Goal: Task Accomplishment & Management: Complete application form

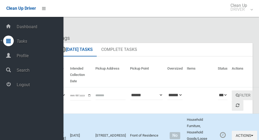
click at [39, 88] on span "Logout" at bounding box center [39, 84] width 48 height 5
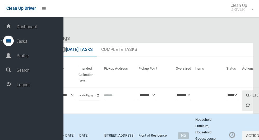
scroll to position [2312, 0]
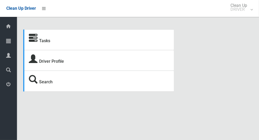
click at [9, 42] on icon at bounding box center [8, 41] width 5 height 11
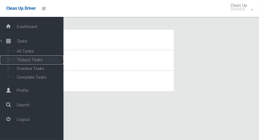
click at [33, 59] on span "Todays Tasks" at bounding box center [37, 60] width 44 height 5
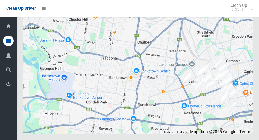
scroll to position [2300, 0]
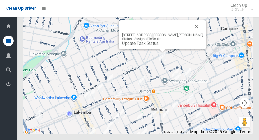
click at [191, 33] on button "Close" at bounding box center [197, 26] width 13 height 13
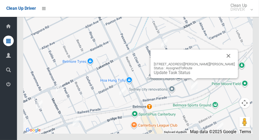
click at [222, 62] on button "Close" at bounding box center [228, 56] width 13 height 13
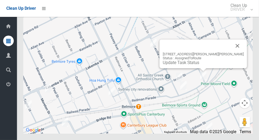
click at [231, 52] on button "Close" at bounding box center [237, 46] width 13 height 13
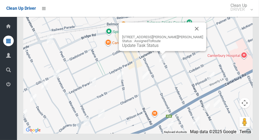
click at [191, 35] on button "Close" at bounding box center [197, 28] width 13 height 13
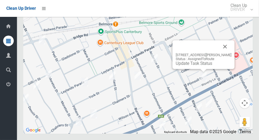
click at [229, 53] on button "Close" at bounding box center [225, 46] width 13 height 13
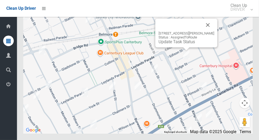
click at [206, 31] on button "Close" at bounding box center [208, 25] width 13 height 13
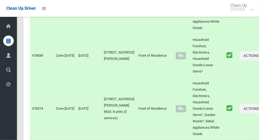
scroll to position [2300, 0]
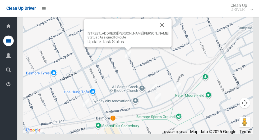
click at [124, 44] on link "Update Task Status" at bounding box center [106, 41] width 36 height 5
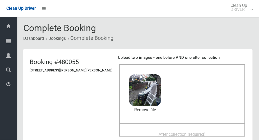
click at [174, 134] on span "After collection (required)" at bounding box center [182, 134] width 47 height 5
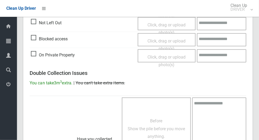
scroll to position [432, 0]
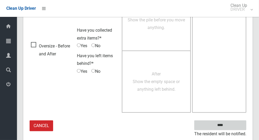
click at [238, 126] on input "****" at bounding box center [220, 126] width 52 height 10
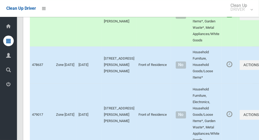
scroll to position [695, 0]
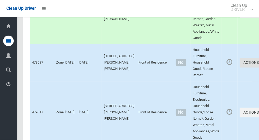
click at [240, 68] on button "Actions" at bounding box center [252, 63] width 25 height 10
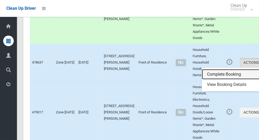
click at [213, 80] on link "Complete Booking" at bounding box center [233, 74] width 63 height 11
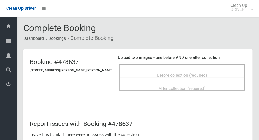
click at [206, 70] on div "Before collection (required)" at bounding box center [182, 75] width 114 height 10
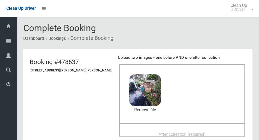
click at [172, 134] on span "After collection (required)" at bounding box center [182, 134] width 47 height 5
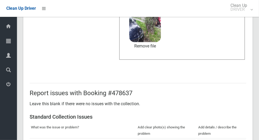
scroll to position [432, 0]
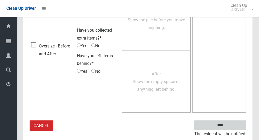
click at [229, 124] on input "****" at bounding box center [220, 126] width 52 height 10
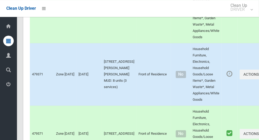
scroll to position [2300, 0]
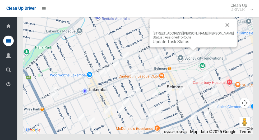
click at [189, 44] on link "Update Task Status" at bounding box center [171, 41] width 36 height 5
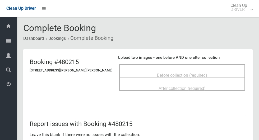
click at [205, 75] on div "Before collection (required)" at bounding box center [182, 75] width 114 height 10
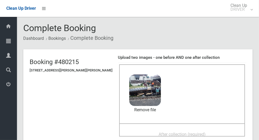
click at [169, 135] on span "After collection (required)" at bounding box center [182, 134] width 47 height 5
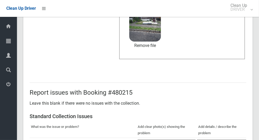
scroll to position [432, 0]
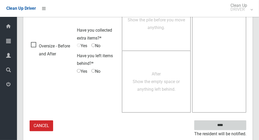
click at [235, 122] on input "****" at bounding box center [220, 126] width 52 height 10
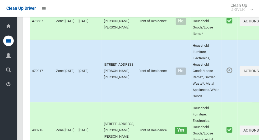
scroll to position [735, 0]
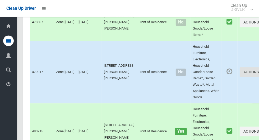
click at [240, 75] on button "Actions" at bounding box center [252, 72] width 25 height 10
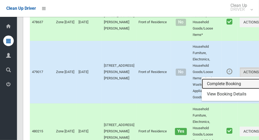
click at [220, 88] on link "Complete Booking" at bounding box center [233, 84] width 63 height 11
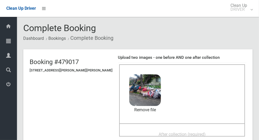
click at [173, 132] on span "After collection (required)" at bounding box center [182, 134] width 47 height 5
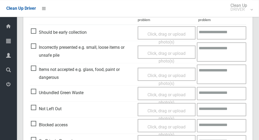
scroll to position [238, 0]
click at [159, 73] on span "Click, drag or upload photo(s)" at bounding box center [167, 79] width 38 height 13
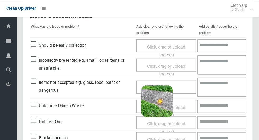
scroll to position [223, 0]
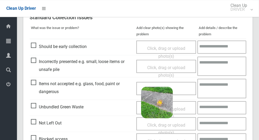
click at [215, 89] on textarea at bounding box center [221, 88] width 49 height 19
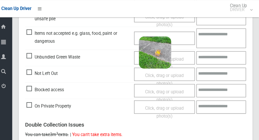
scroll to position [274, 0]
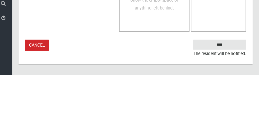
type textarea "****"
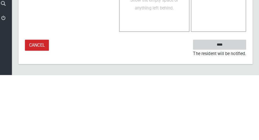
click at [234, 110] on input "****" at bounding box center [220, 111] width 52 height 10
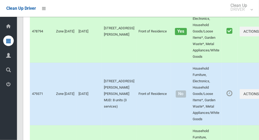
scroll to position [1010, 0]
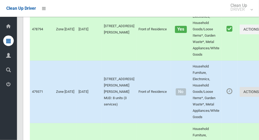
click at [241, 97] on button "Actions" at bounding box center [252, 92] width 25 height 10
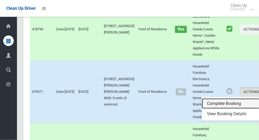
click at [220, 107] on link "Complete Booking" at bounding box center [233, 104] width 63 height 11
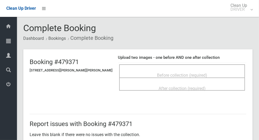
click at [186, 74] on span "Before collection (required)" at bounding box center [182, 75] width 50 height 5
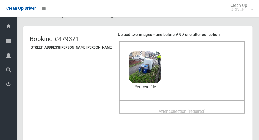
scroll to position [22, 0]
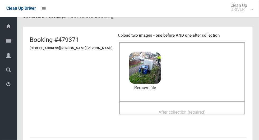
click at [186, 110] on span "After collection (required)" at bounding box center [182, 112] width 47 height 5
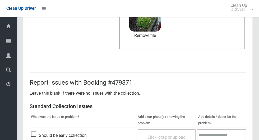
scroll to position [273, 0]
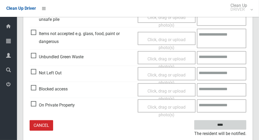
click at [230, 121] on input "****" at bounding box center [220, 126] width 52 height 10
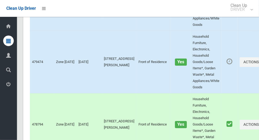
scroll to position [915, 0]
click at [241, 67] on button "Actions" at bounding box center [252, 62] width 25 height 10
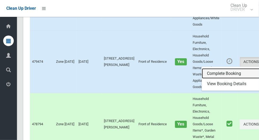
click at [220, 78] on link "Complete Booking" at bounding box center [233, 73] width 63 height 11
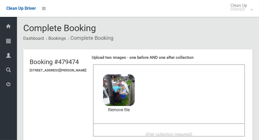
click at [167, 132] on span "After collection (required)" at bounding box center [169, 134] width 47 height 5
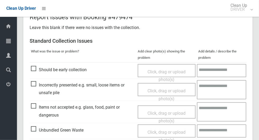
scroll to position [212, 0]
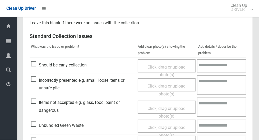
click at [164, 107] on span "Click, drag or upload photo(s)" at bounding box center [167, 112] width 38 height 13
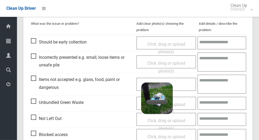
scroll to position [241, 0]
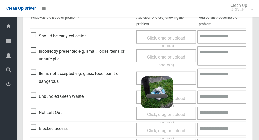
click at [215, 81] on textarea at bounding box center [221, 78] width 49 height 19
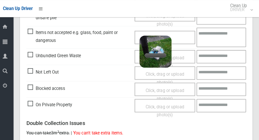
scroll to position [282, 0]
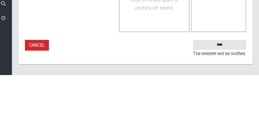
type textarea "********"
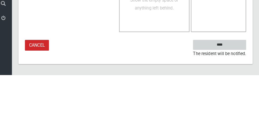
click at [240, 109] on input "****" at bounding box center [220, 111] width 52 height 10
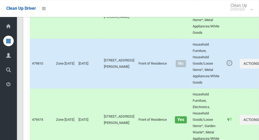
scroll to position [857, 0]
click at [240, 68] on button "Actions" at bounding box center [252, 64] width 25 height 10
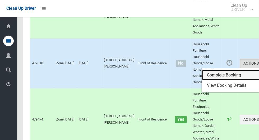
click at [217, 80] on link "Complete Booking" at bounding box center [233, 75] width 63 height 11
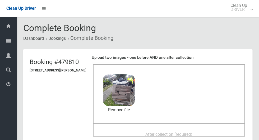
click at [172, 132] on span "After collection (required)" at bounding box center [169, 134] width 47 height 5
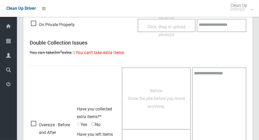
scroll to position [440, 0]
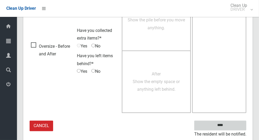
click at [236, 121] on input "****" at bounding box center [220, 126] width 52 height 10
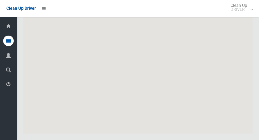
scroll to position [2300, 0]
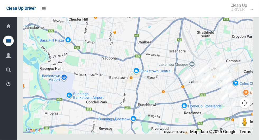
click at [7, 90] on icon at bounding box center [8, 84] width 5 height 11
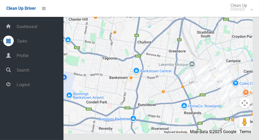
click at [30, 87] on span "Logout" at bounding box center [39, 84] width 48 height 5
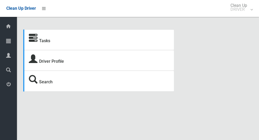
click at [11, 45] on icon at bounding box center [8, 41] width 5 height 11
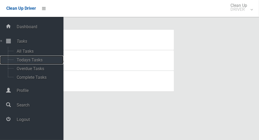
click at [30, 60] on span "Todays Tasks" at bounding box center [37, 60] width 44 height 5
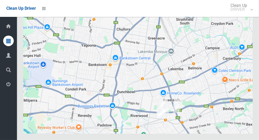
scroll to position [2249, 0]
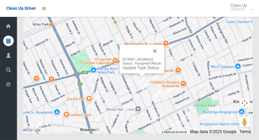
click at [161, 58] on button "Close" at bounding box center [155, 51] width 13 height 13
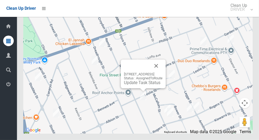
click at [163, 72] on button "Close" at bounding box center [156, 66] width 13 height 13
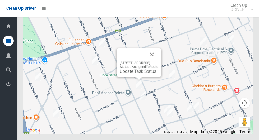
click at [158, 61] on button "Close" at bounding box center [152, 54] width 13 height 13
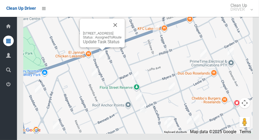
click at [122, 31] on button "Close" at bounding box center [115, 25] width 13 height 13
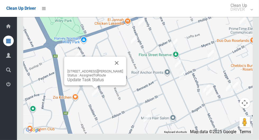
click at [126, 78] on div "48 Stoddart Street, ROSELANDS NSW 2196 Status : AssignedToRoute Update Task Sta…" at bounding box center [95, 71] width 62 height 29
click at [123, 70] on button "Close" at bounding box center [116, 63] width 13 height 13
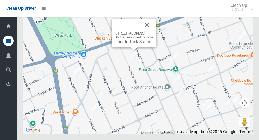
click at [153, 31] on button "Close" at bounding box center [147, 25] width 13 height 13
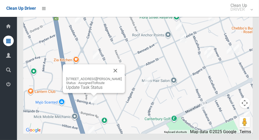
click at [119, 77] on button "Close" at bounding box center [115, 71] width 13 height 13
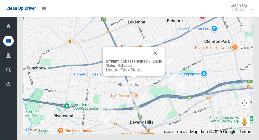
click at [162, 60] on button "Close" at bounding box center [155, 53] width 13 height 13
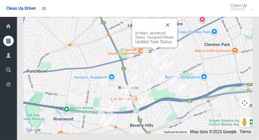
click at [157, 44] on link "Update Task Status" at bounding box center [153, 41] width 36 height 5
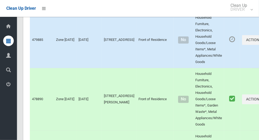
scroll to position [716, 0]
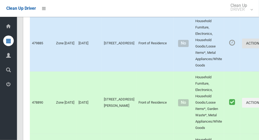
click at [242, 49] on button "Actions" at bounding box center [254, 44] width 25 height 10
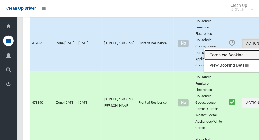
click at [213, 61] on link "Complete Booking" at bounding box center [235, 55] width 63 height 11
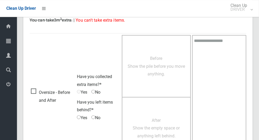
scroll to position [292, 0]
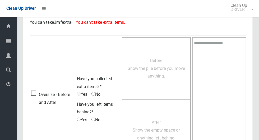
click at [36, 92] on span "Oversize - Before and After" at bounding box center [52, 99] width 43 height 16
click at [97, 95] on span "No" at bounding box center [95, 94] width 9 height 8
click at [99, 118] on span "No" at bounding box center [95, 120] width 9 height 8
click at [159, 79] on div "Before Show the pile before you move anything." at bounding box center [156, 69] width 57 height 24
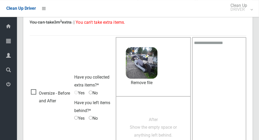
click at [151, 117] on span "After Show the empty space or anything left behind." at bounding box center [153, 127] width 47 height 21
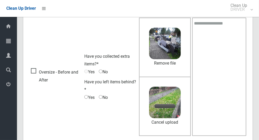
scroll to position [309, 0]
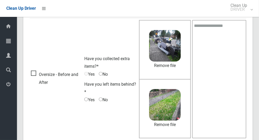
click at [223, 67] on textarea at bounding box center [219, 79] width 54 height 119
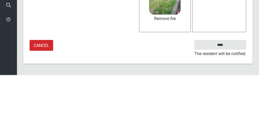
type textarea "**********"
click at [236, 108] on input "****" at bounding box center [220, 110] width 52 height 10
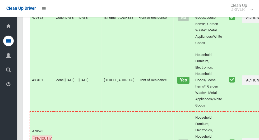
scroll to position [2249, 0]
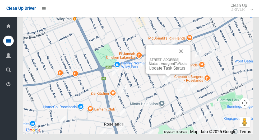
click at [168, 71] on link "Update Task Status" at bounding box center [167, 68] width 36 height 5
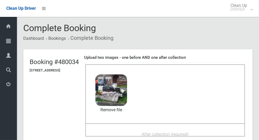
click at [166, 132] on span "After collection (required)" at bounding box center [165, 134] width 47 height 5
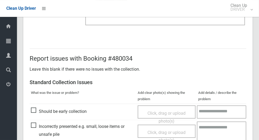
scroll to position [432, 0]
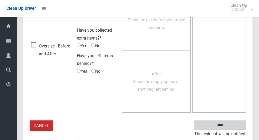
click at [232, 128] on input "****" at bounding box center [220, 126] width 52 height 10
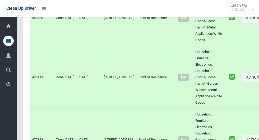
scroll to position [2249, 0]
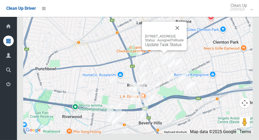
click at [164, 47] on link "Update Task Status" at bounding box center [163, 44] width 36 height 5
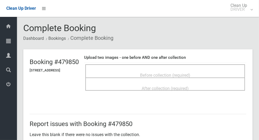
click at [190, 73] on span "Before collection (required)" at bounding box center [165, 75] width 50 height 5
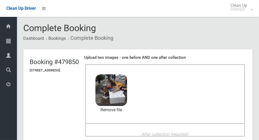
click at [173, 132] on span "After collection (required)" at bounding box center [165, 134] width 47 height 5
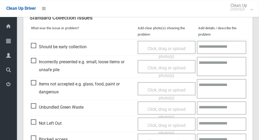
scroll to position [273, 0]
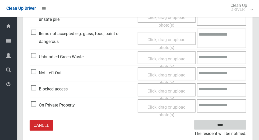
click at [229, 124] on input "****" at bounding box center [220, 126] width 52 height 10
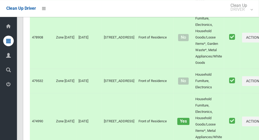
scroll to position [2249, 0]
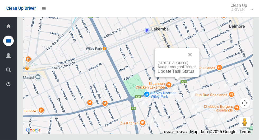
click at [173, 74] on link "Update Task Status" at bounding box center [176, 71] width 36 height 5
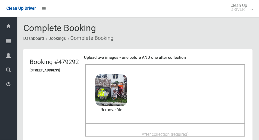
click at [166, 134] on span "After collection (required)" at bounding box center [165, 134] width 47 height 5
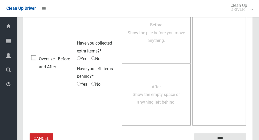
scroll to position [432, 0]
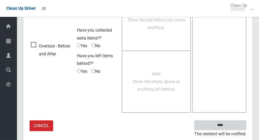
click at [233, 126] on input "****" at bounding box center [220, 126] width 52 height 10
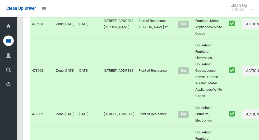
scroll to position [2249, 0]
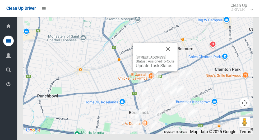
click at [154, 68] on link "Update Task Status" at bounding box center [154, 65] width 36 height 5
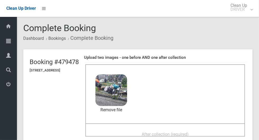
click at [170, 132] on span "After collection (required)" at bounding box center [165, 134] width 47 height 5
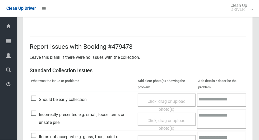
scroll to position [432, 0]
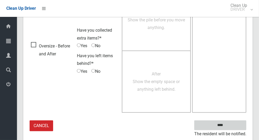
click at [233, 127] on input "****" at bounding box center [220, 126] width 52 height 10
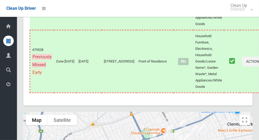
scroll to position [2249, 0]
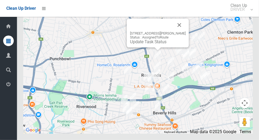
click at [156, 44] on link "Update Task Status" at bounding box center [148, 41] width 36 height 5
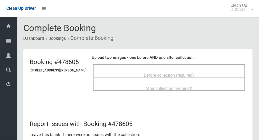
click at [194, 75] on span "Before collection (required)" at bounding box center [169, 75] width 50 height 5
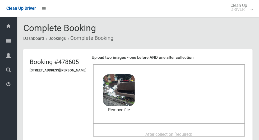
click at [219, 130] on div "After collection (required)" at bounding box center [169, 135] width 140 height 10
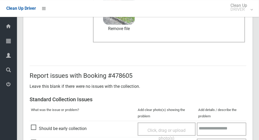
scroll to position [273, 0]
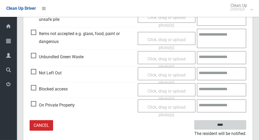
click at [235, 121] on input "****" at bounding box center [220, 126] width 52 height 10
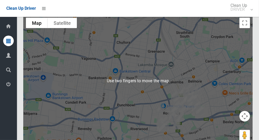
scroll to position [2200, 0]
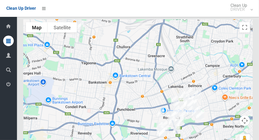
click at [7, 86] on icon at bounding box center [8, 84] width 5 height 11
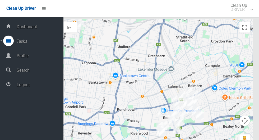
click at [20, 85] on span "Logout" at bounding box center [39, 84] width 48 height 5
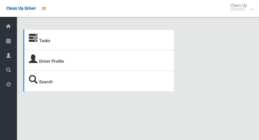
click at [6, 44] on icon at bounding box center [8, 41] width 5 height 11
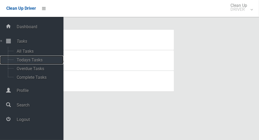
click at [23, 60] on span "Todays Tasks" at bounding box center [37, 60] width 44 height 5
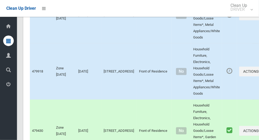
scroll to position [2668, 0]
